Goal: Transaction & Acquisition: Purchase product/service

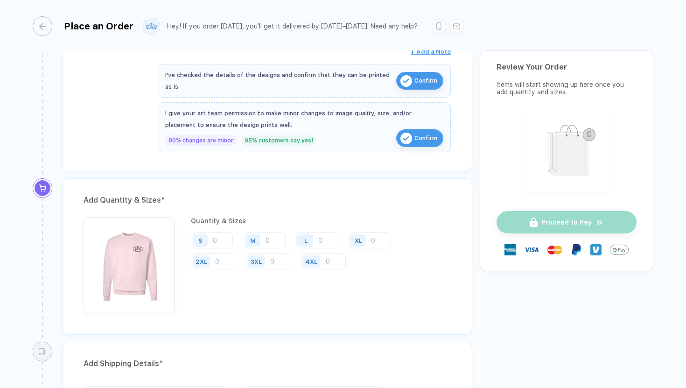
scroll to position [361, 0]
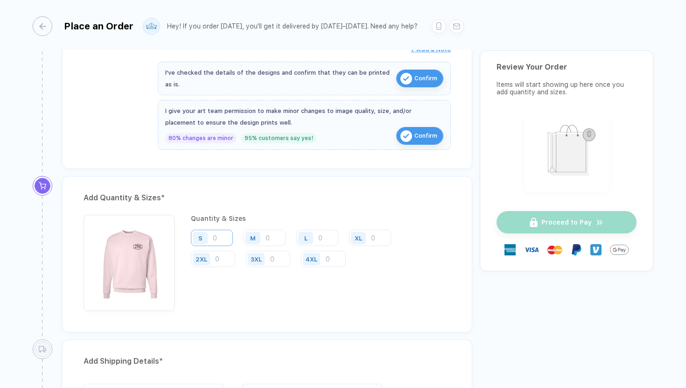
click at [215, 234] on input "number" at bounding box center [212, 238] width 42 height 16
click at [276, 231] on input "number" at bounding box center [265, 238] width 42 height 16
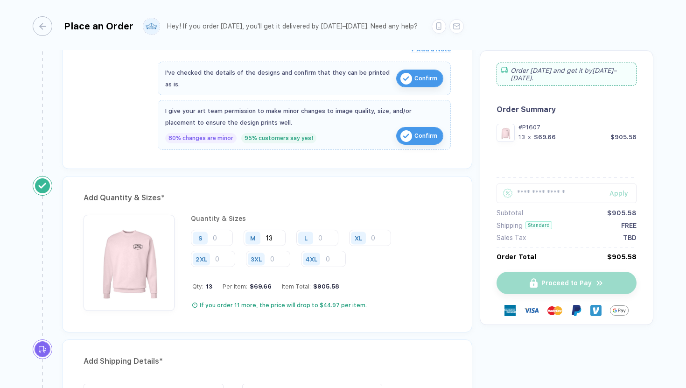
type input "13"
click at [325, 237] on input "number" at bounding box center [317, 238] width 42 height 16
type input "12"
click at [222, 259] on input "number" at bounding box center [213, 259] width 44 height 16
type input "5"
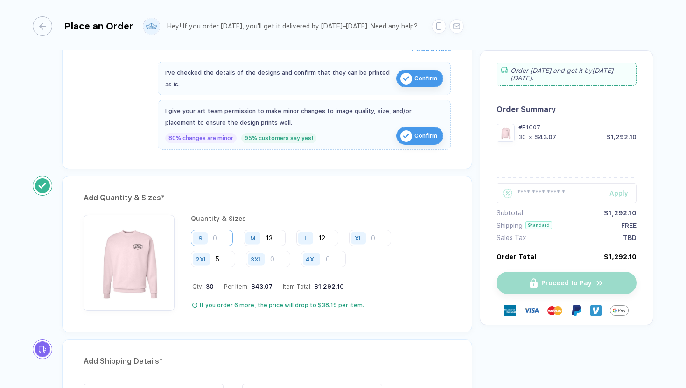
click at [223, 234] on input "number" at bounding box center [212, 238] width 42 height 16
type input "3"
click at [373, 239] on input "number" at bounding box center [370, 238] width 42 height 16
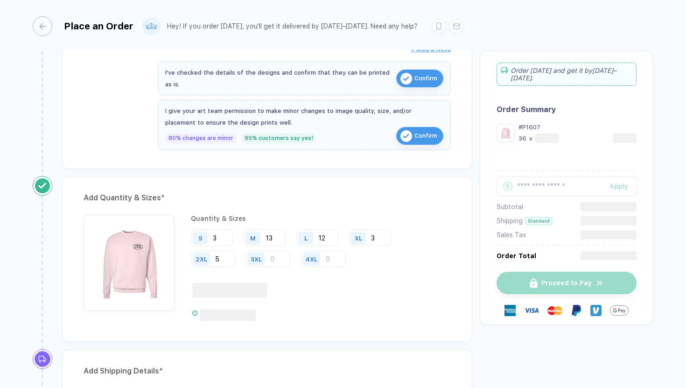
type input "3"
click at [409, 266] on div "S 3 M 13 L 12 XL 3 2XL 5 3XL 4XL" at bounding box center [321, 249] width 260 height 38
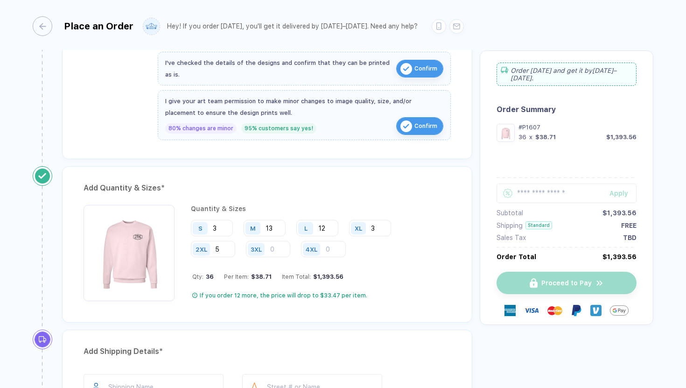
scroll to position [373, 0]
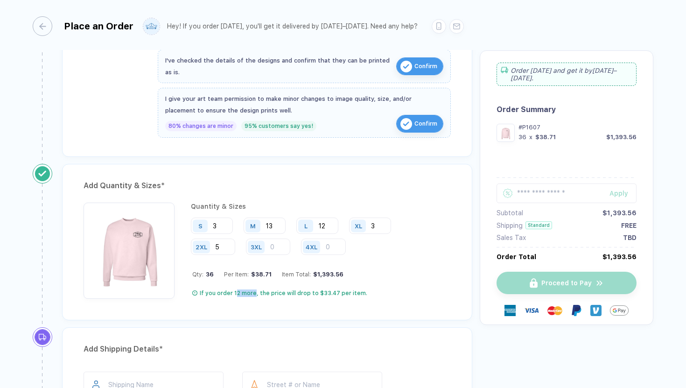
drag, startPoint x: 234, startPoint y: 291, endPoint x: 253, endPoint y: 291, distance: 18.7
click at [253, 291] on div "If you order 12 more, the price will drop to $33.47 per item." at bounding box center [284, 292] width 168 height 7
click at [325, 308] on div "Add Quantity & Sizes * Quantity & Sizes S 3 M 13 L 12 XL 3 2XL 5 3XL 4XL Qty: 3…" at bounding box center [267, 242] width 410 height 156
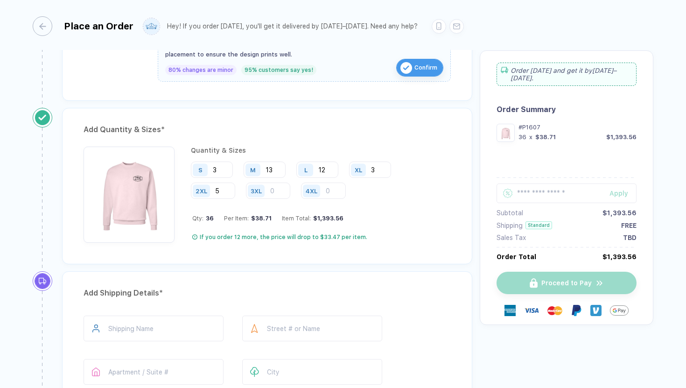
scroll to position [430, 0]
